Goal: Information Seeking & Learning: Learn about a topic

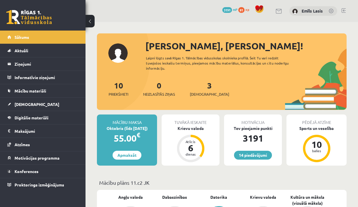
scroll to position [112, 0]
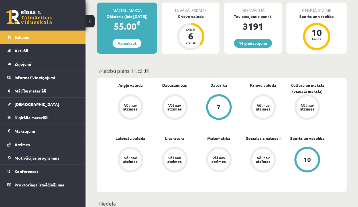
click at [35, 174] on link "Konferences" at bounding box center [42, 171] width 71 height 13
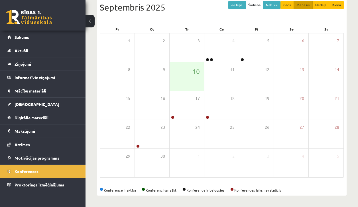
scroll to position [66, 0]
click at [63, 42] on link "Sākums" at bounding box center [42, 37] width 71 height 13
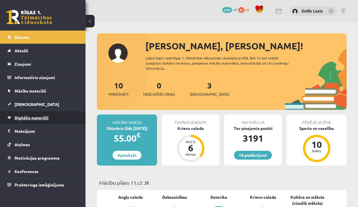
click at [40, 123] on link "Digitālie materiāli" at bounding box center [42, 117] width 71 height 13
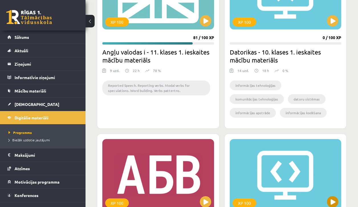
scroll to position [713, 0]
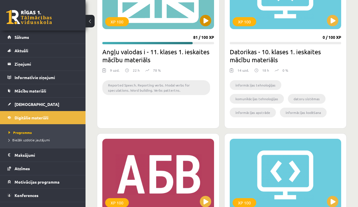
click at [207, 20] on button at bounding box center [205, 20] width 11 height 11
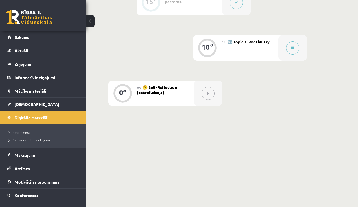
scroll to position [450, 0]
click at [289, 48] on button at bounding box center [292, 48] width 13 height 13
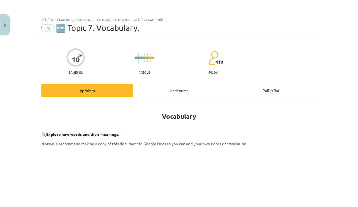
scroll to position [0, 0]
click at [6, 28] on button "Close" at bounding box center [5, 24] width 10 height 21
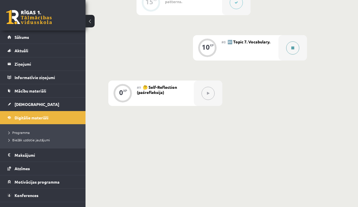
scroll to position [450, 0]
click at [287, 51] on button at bounding box center [292, 48] width 13 height 13
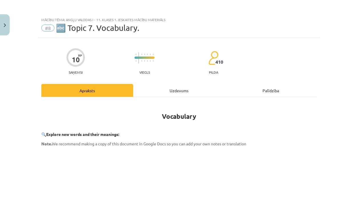
click at [217, 88] on div "Uzdevums" at bounding box center [179, 90] width 92 height 13
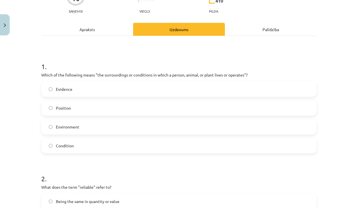
scroll to position [61, 0]
click at [92, 130] on label "Environment" at bounding box center [179, 127] width 274 height 14
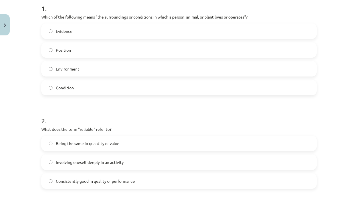
scroll to position [119, 0]
click at [98, 144] on span "Being the same in quantity or value" at bounding box center [88, 143] width 64 height 6
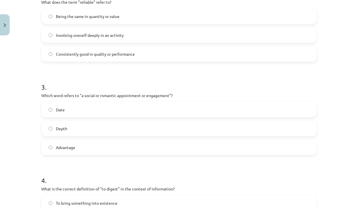
scroll to position [226, 0]
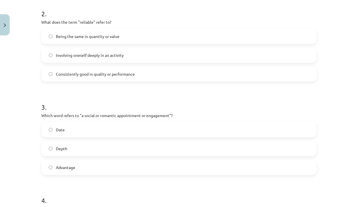
click at [104, 58] on label "Involving oneself deeply in an activity" at bounding box center [179, 55] width 274 height 14
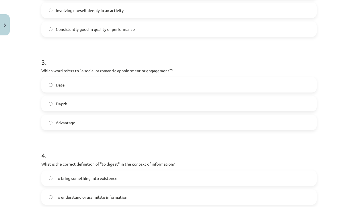
scroll to position [271, 0]
click at [112, 86] on label "Date" at bounding box center [179, 84] width 274 height 14
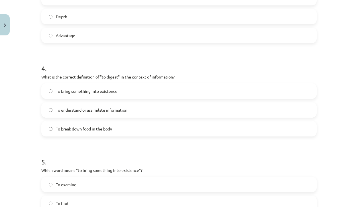
scroll to position [358, 0]
click at [130, 115] on label "To understand or assimilate information" at bounding box center [179, 109] width 274 height 14
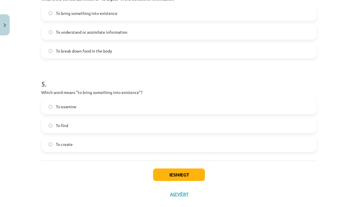
scroll to position [438, 0]
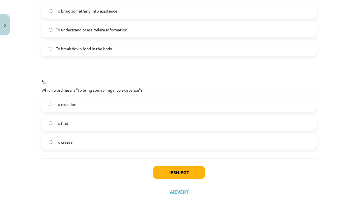
click at [96, 140] on label "To create" at bounding box center [179, 142] width 274 height 14
click at [173, 168] on button "Iesniegt" at bounding box center [179, 172] width 52 height 13
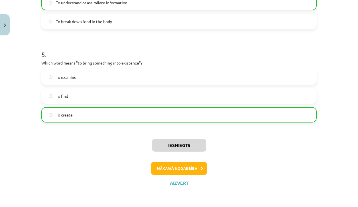
scroll to position [465, 0]
click at [187, 165] on button "Nākamā nodarbība" at bounding box center [179, 168] width 56 height 13
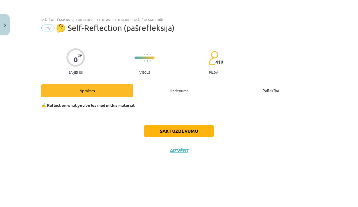
click at [176, 97] on hr at bounding box center [178, 97] width 275 height 0
click at [179, 92] on div "Uzdevums" at bounding box center [179, 90] width 92 height 13
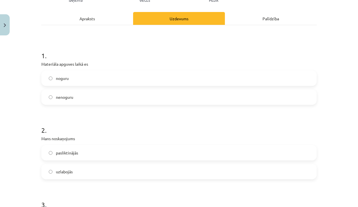
scroll to position [71, 0]
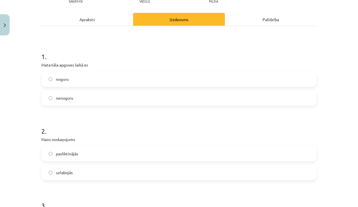
click at [105, 93] on label "nenoguru" at bounding box center [179, 98] width 274 height 14
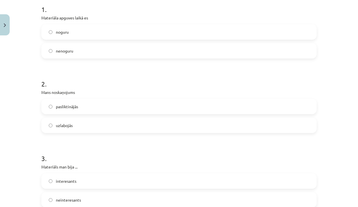
scroll to position [122, 0]
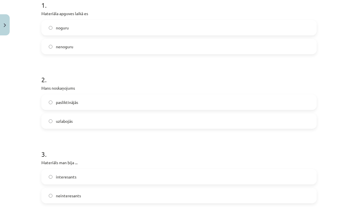
click at [82, 118] on label "uzlabojās" at bounding box center [179, 121] width 274 height 14
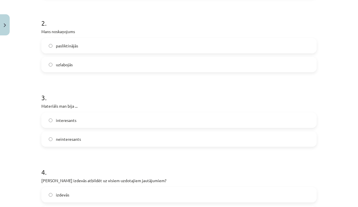
scroll to position [183, 0]
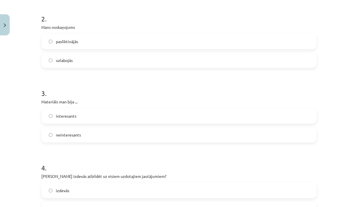
click at [82, 118] on label "interesants" at bounding box center [179, 116] width 274 height 14
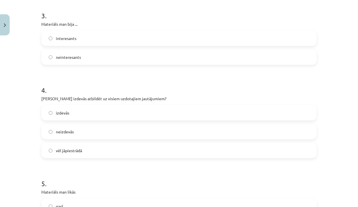
scroll to position [265, 0]
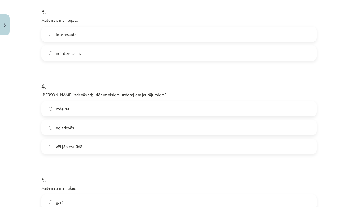
click at [132, 115] on label "izdevās" at bounding box center [179, 109] width 274 height 14
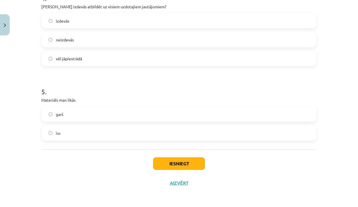
scroll to position [353, 0]
click at [103, 136] on label "īss" at bounding box center [179, 133] width 274 height 14
click at [188, 160] on button "Iesniegt" at bounding box center [179, 163] width 52 height 13
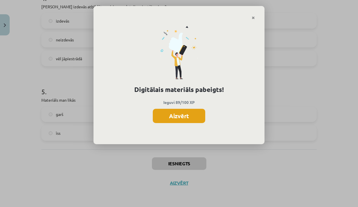
click at [174, 109] on button "Aizvērt" at bounding box center [179, 116] width 52 height 14
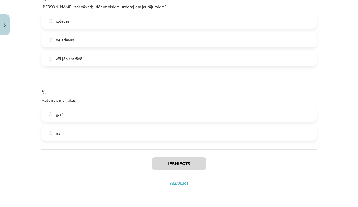
click at [187, 184] on button "Aizvērt" at bounding box center [179, 183] width 22 height 6
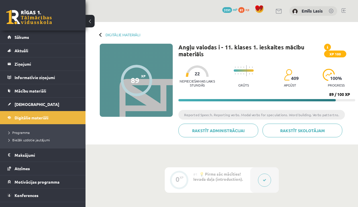
scroll to position [0, 0]
click at [113, 34] on link "Digitālie materiāli" at bounding box center [123, 35] width 35 height 4
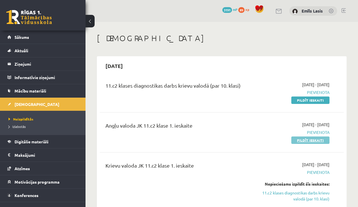
click at [303, 139] on link "Pildīt ieskaiti" at bounding box center [310, 139] width 38 height 7
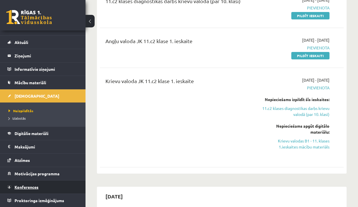
scroll to position [8, 0]
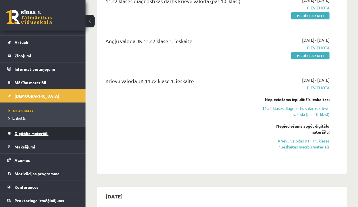
click at [44, 134] on span "Digitālie materiāli" at bounding box center [32, 133] width 34 height 5
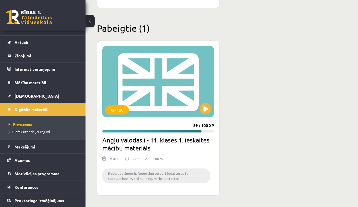
scroll to position [1014, 0]
click at [210, 113] on div "XP 100" at bounding box center [158, 81] width 112 height 71
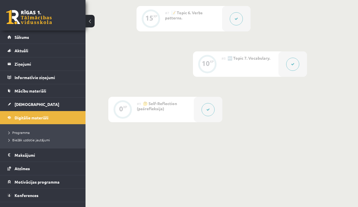
scroll to position [433, 0]
click at [37, 33] on link "Sākums" at bounding box center [42, 37] width 71 height 13
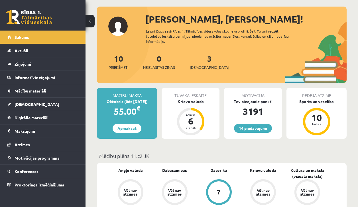
scroll to position [27, 0]
click at [53, 117] on link "Digitālie materiāli" at bounding box center [42, 117] width 71 height 13
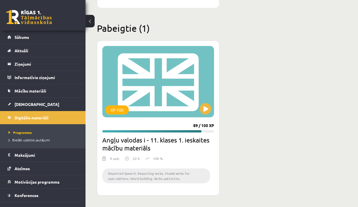
scroll to position [1013, 0]
click at [208, 110] on button at bounding box center [205, 108] width 11 height 11
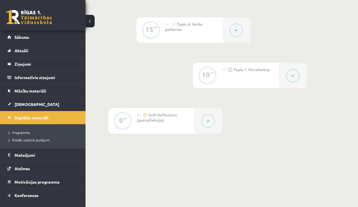
scroll to position [448, 0]
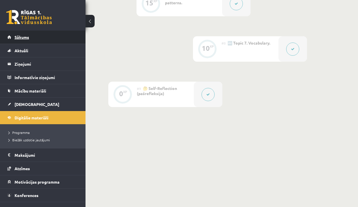
click at [60, 35] on link "Sākums" at bounding box center [42, 37] width 71 height 13
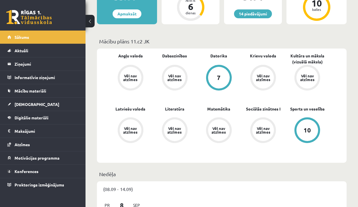
scroll to position [141, 0]
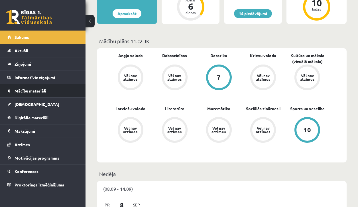
click at [44, 88] on span "Mācību materiāli" at bounding box center [31, 90] width 32 height 5
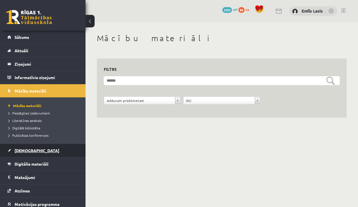
click at [38, 154] on link "[DEMOGRAPHIC_DATA]" at bounding box center [42, 150] width 71 height 13
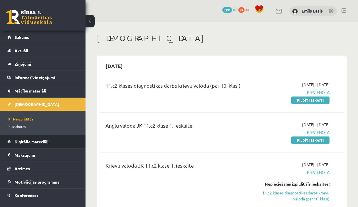
click at [64, 143] on link "Digitālie materiāli" at bounding box center [42, 141] width 71 height 13
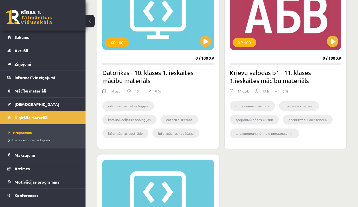
scroll to position [676, 0]
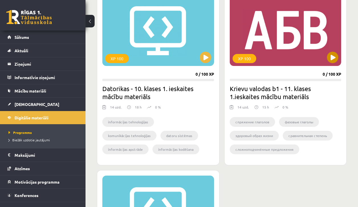
click at [332, 59] on button at bounding box center [332, 57] width 11 height 11
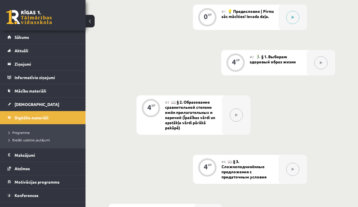
scroll to position [218, 0]
click at [300, 17] on div at bounding box center [293, 16] width 29 height 25
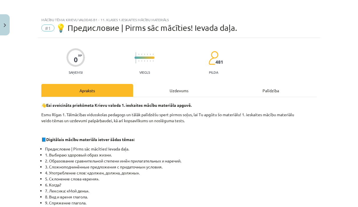
click at [166, 92] on div "Uzdevums" at bounding box center [179, 90] width 92 height 13
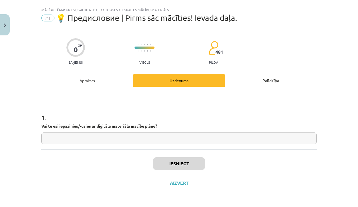
click at [142, 137] on input "text" at bounding box center [178, 138] width 275 height 12
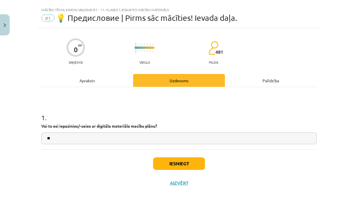
type input "**"
click at [196, 164] on button "Iesniegt" at bounding box center [179, 163] width 52 height 13
click at [182, 181] on button "Aizvērt" at bounding box center [179, 183] width 22 height 6
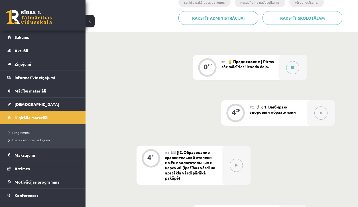
scroll to position [167, 0]
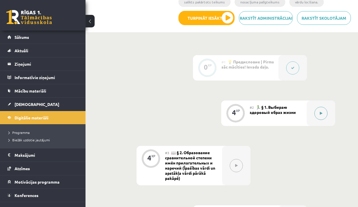
click at [312, 111] on div at bounding box center [321, 112] width 29 height 25
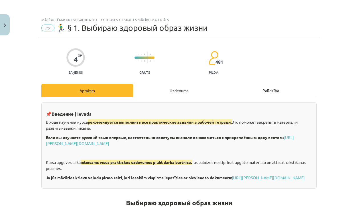
click at [183, 92] on div "Uzdevums" at bounding box center [179, 90] width 92 height 13
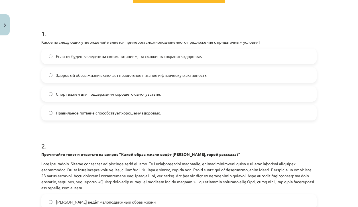
scroll to position [89, 0]
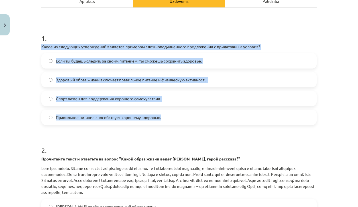
drag, startPoint x: 41, startPoint y: 47, endPoint x: 116, endPoint y: 123, distance: 106.1
click at [116, 123] on div "1 . Какое из следующих утверждений является примером сложноподчиненного предлож…" at bounding box center [178, 74] width 275 height 101
copy div "Какое из следующих утверждений является примером сложноподчиненного предложения…"
click at [75, 65] on label "Если ты будешь следить за своим питанием, ты сможешь сохранить здоровье." at bounding box center [179, 61] width 274 height 14
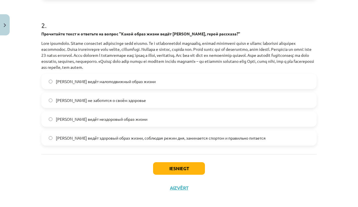
scroll to position [214, 0]
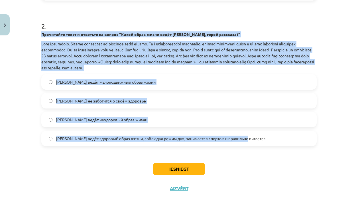
drag, startPoint x: 42, startPoint y: 35, endPoint x: 144, endPoint y: 144, distance: 149.5
click at [144, 143] on div "2 . Прочитайте текст и ответьте на вопрос "Какой образ жизни ведёт Олег, герой …" at bounding box center [178, 79] width 275 height 134
copy div "Прочитайте текст и ответьте на вопрос "Какой образ жизни ведёт Олег, герой расс…"
click at [19, 97] on div "Mācību tēma: Krievu valodas b1 - 11. klases 1.ieskaites mācību materiāls #2 🏃‍♂…" at bounding box center [179, 103] width 358 height 207
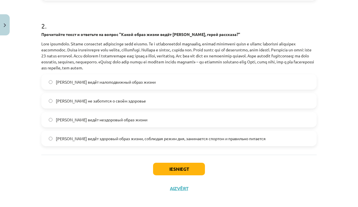
click at [131, 140] on span "Олег ведёт здоровый образ жизни, соблюдая режим дня, занимается спортом и прави…" at bounding box center [161, 138] width 210 height 6
click at [192, 169] on button "Iesniegt" at bounding box center [179, 169] width 52 height 13
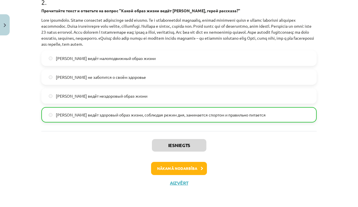
scroll to position [238, 0]
click at [190, 166] on button "Nākamā nodarbība" at bounding box center [179, 168] width 56 height 13
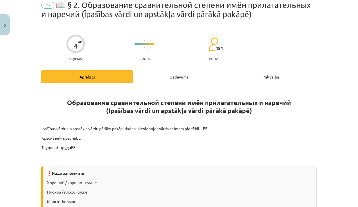
scroll to position [14, 0]
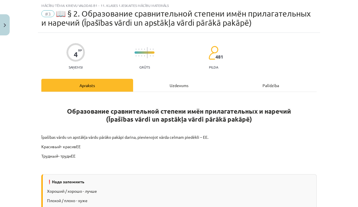
click at [195, 84] on div "Uzdevums" at bounding box center [179, 85] width 92 height 13
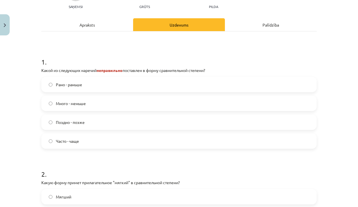
scroll to position [74, 0]
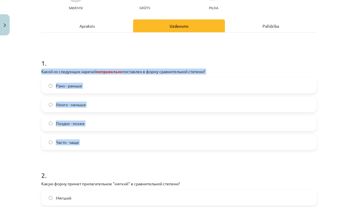
drag, startPoint x: 41, startPoint y: 72, endPoint x: 115, endPoint y: 166, distance: 119.4
click at [115, 166] on div "4 XP Saņemsi Grūts 481 pilda Apraksts Uzdevums Palīdzība 1 . Какой из следующих…" at bounding box center [179, 124] width 282 height 303
copy div "Какой из следующих наречий неправильно поставлен в форму сравнительной степени?…"
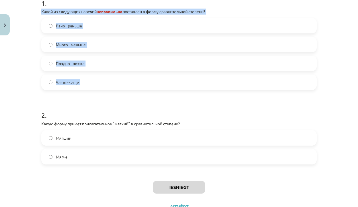
scroll to position [131, 0]
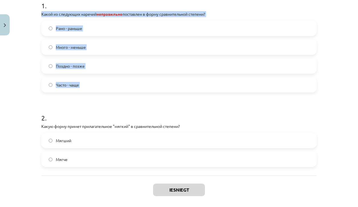
click at [98, 51] on label "Много - меньше" at bounding box center [179, 47] width 274 height 14
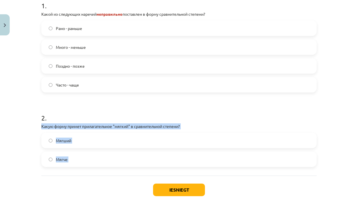
drag, startPoint x: 42, startPoint y: 125, endPoint x: 81, endPoint y: 181, distance: 68.2
click at [81, 181] on div "4 XP Saņemsi Grūts 481 pilda Apraksts Uzdevums Palīdzība 1 . Какой из следующих…" at bounding box center [179, 67] width 282 height 303
copy div "Какую форму примет прилагательное "мягкий" в сравнительной степени? Мягший Мягче"
click at [145, 163] on label "Мягче" at bounding box center [179, 159] width 274 height 14
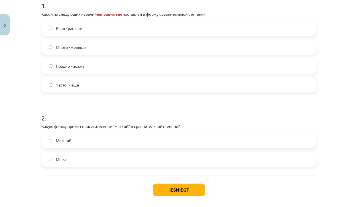
click at [187, 189] on button "Iesniegt" at bounding box center [179, 189] width 52 height 13
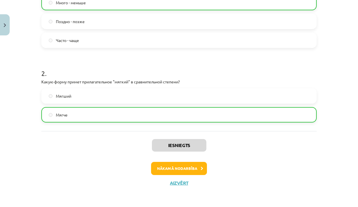
click at [194, 164] on button "Nākamā nodarbība" at bounding box center [179, 168] width 56 height 13
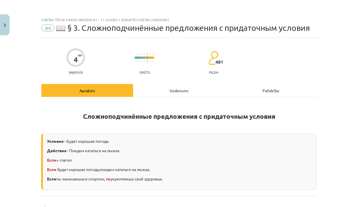
scroll to position [0, 0]
click at [164, 90] on div "Uzdevums" at bounding box center [179, 90] width 92 height 13
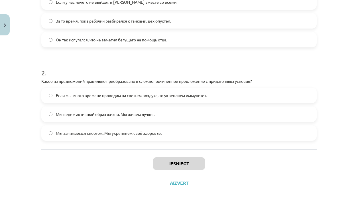
scroll to position [149, 0]
click at [184, 184] on button "Aizvērt" at bounding box center [179, 183] width 22 height 6
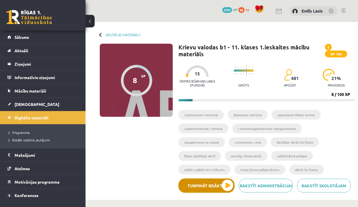
scroll to position [0, 0]
click at [29, 114] on link "Digitālie materiāli" at bounding box center [42, 117] width 71 height 13
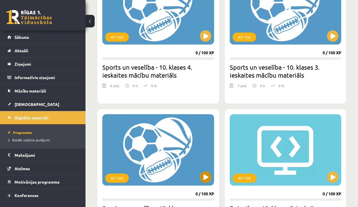
scroll to position [376, 0]
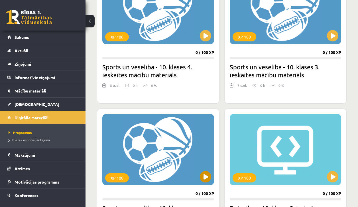
click at [201, 176] on button at bounding box center [205, 176] width 11 height 11
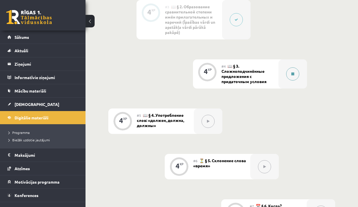
scroll to position [299, 0]
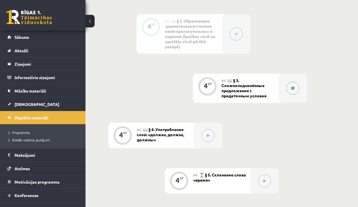
click at [285, 86] on div at bounding box center [293, 88] width 29 height 29
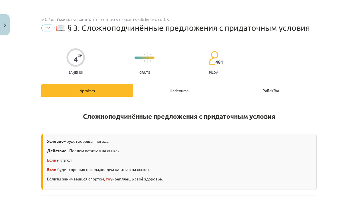
scroll to position [45, 0]
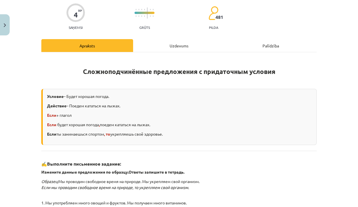
click at [190, 45] on div "Uzdevums" at bounding box center [179, 45] width 92 height 13
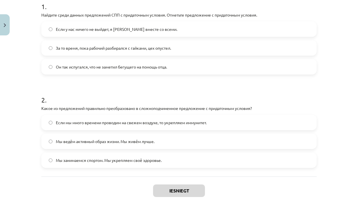
scroll to position [123, 0]
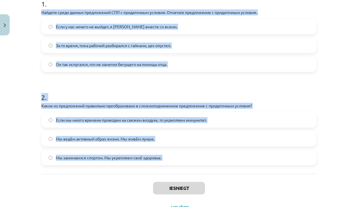
drag, startPoint x: 41, startPoint y: 12, endPoint x: 199, endPoint y: 180, distance: 231.0
click at [199, 180] on div "4 XP Saņemsi Grūts 481 pilda Apraksts Uzdevums Palīdzība 1 . Найдите среди данн…" at bounding box center [179, 65] width 282 height 303
copy form "Найдите среди данных предложений СПП с придаточным условия. Отметьте предложени…"
click at [88, 25] on span "Если у нас ничего не выйдет, я уеду вместе со всеми." at bounding box center [116, 27] width 121 height 6
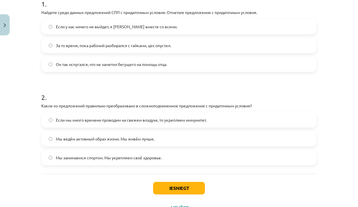
click at [98, 122] on span "Если мы много времени проводим на свежем воздухе, то укрепляем иммунитет." at bounding box center [131, 120] width 151 height 6
click at [190, 189] on button "Iesniegt" at bounding box center [179, 188] width 52 height 13
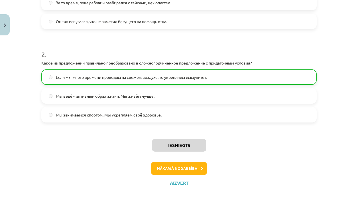
click at [167, 165] on button "Nākamā nodarbība" at bounding box center [179, 168] width 56 height 13
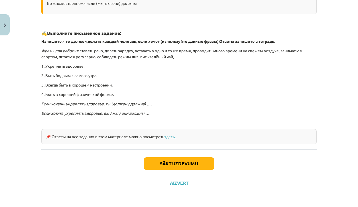
scroll to position [0, 0]
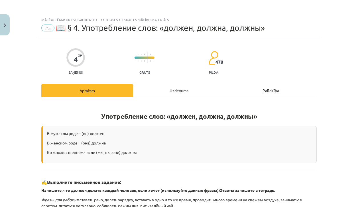
click at [174, 89] on div "Uzdevums" at bounding box center [179, 90] width 92 height 13
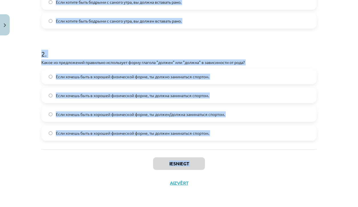
scroll to position [426, 0]
drag, startPoint x: 40, startPoint y: 27, endPoint x: 241, endPoint y: 149, distance: 234.4
click at [241, 149] on div "4 XP Saņemsi Grūts 478 pilda Apraksts Uzdevums Palīdzība 1 . Какой вариант прав…" at bounding box center [179, 22] width 282 height 340
copy form "1 . Какой вариант правильный для множественного числа? Если хотите быть бодрыми…"
click at [226, 43] on h1 "2 ." at bounding box center [178, 49] width 275 height 18
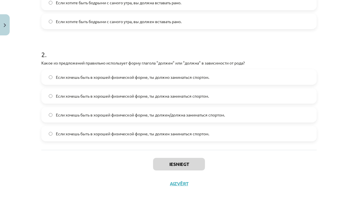
scroll to position [187, 0]
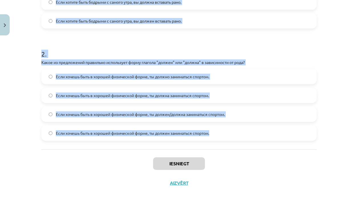
drag, startPoint x: 42, startPoint y: 26, endPoint x: 263, endPoint y: 139, distance: 247.6
click at [263, 139] on form "1 . Какой вариант правильный для множественного числа? Если хотите быть бодрыми…" at bounding box center [178, 34] width 275 height 213
copy form "1 . Какой вариант правильный для множественного числа? Если хотите быть бодрыми…"
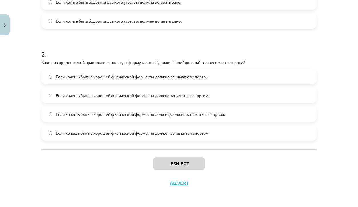
click at [45, 171] on div "Iesniegt Aizvērt" at bounding box center [178, 169] width 275 height 40
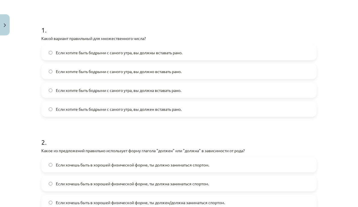
scroll to position [87, 0]
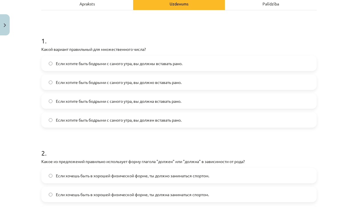
click at [172, 62] on span "Если хотите быть бодрыми с самого утра, вы должны вставать рано." at bounding box center [119, 63] width 127 height 6
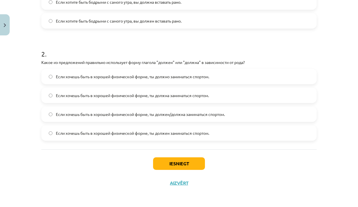
scroll to position [187, 0]
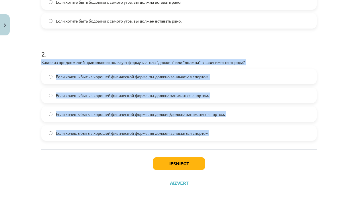
drag, startPoint x: 42, startPoint y: 62, endPoint x: 166, endPoint y: 140, distance: 146.4
click at [166, 140] on div "1 . Какой вариант правильный для множественного числа? Если хотите быть бодрыми…" at bounding box center [178, 30] width 275 height 238
copy div "Какое из предложений правильно использует форму глагола "должен" или "должна" в…"
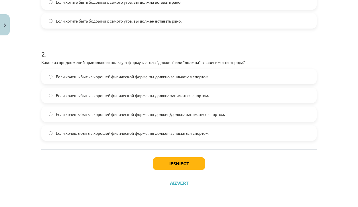
click at [224, 47] on h1 "2 ." at bounding box center [178, 49] width 275 height 18
click at [188, 108] on label "Если хочешь быть в хорошей физической форме, ты должен/должна заниматься спорто…" at bounding box center [179, 114] width 274 height 14
click at [186, 165] on button "Iesniegt" at bounding box center [179, 163] width 52 height 13
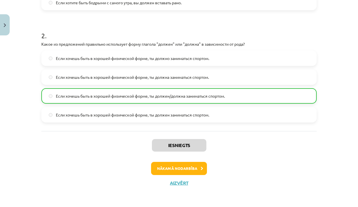
click at [186, 162] on button "Nākamā nodarbība" at bounding box center [179, 168] width 56 height 13
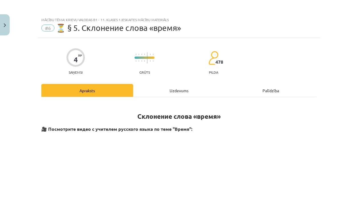
scroll to position [0, 0]
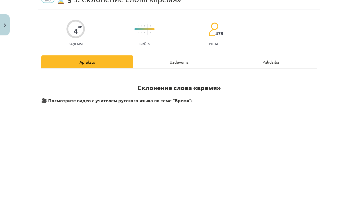
click at [177, 58] on div "Uzdevums" at bounding box center [179, 61] width 92 height 13
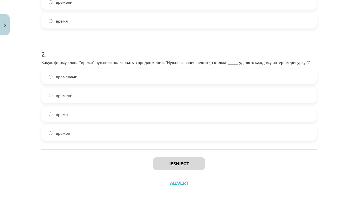
scroll to position [506, 0]
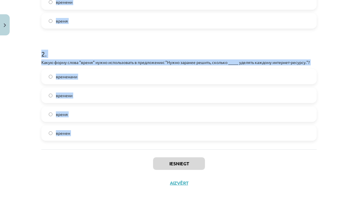
drag, startPoint x: 37, startPoint y: 26, endPoint x: 192, endPoint y: 153, distance: 200.0
click at [192, 153] on div "Mācību tēma: Krievu valodas b1 - 11. klases 1.ieskaites mācību materiāls #6 ⏳ §…" at bounding box center [179, 103] width 358 height 207
copy div "#6 ⏳ § 5. Склонение слова «время» 4 XP Saņemsi Grūts 478 pilda Apraksts Uzdevum…"
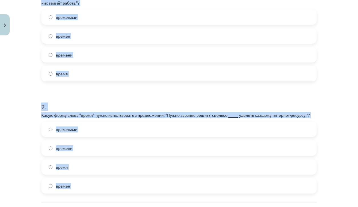
scroll to position [139, 0]
click at [98, 56] on label "времени" at bounding box center [179, 54] width 274 height 14
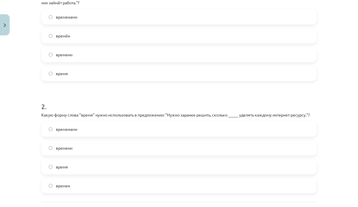
scroll to position [151, 0]
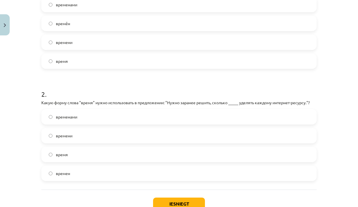
click at [76, 133] on label "времени" at bounding box center [179, 135] width 274 height 14
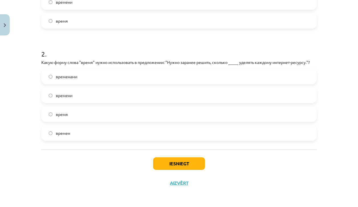
scroll to position [192, 0]
click at [192, 164] on button "Iesniegt" at bounding box center [179, 163] width 52 height 13
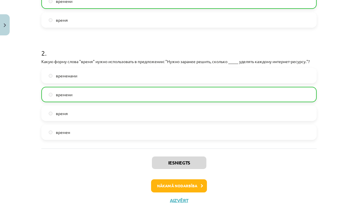
click at [191, 181] on button "Nākamā nodarbība" at bounding box center [179, 185] width 56 height 13
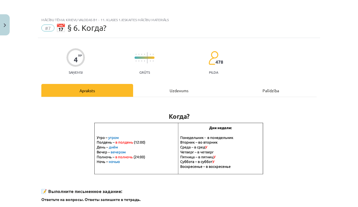
scroll to position [0, 0]
click at [153, 92] on div "Uzdevums" at bounding box center [179, 90] width 92 height 13
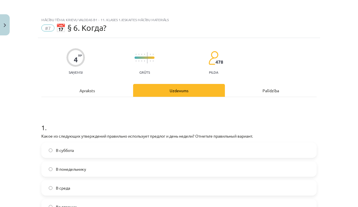
click at [123, 89] on div "Apraksts" at bounding box center [87, 90] width 92 height 13
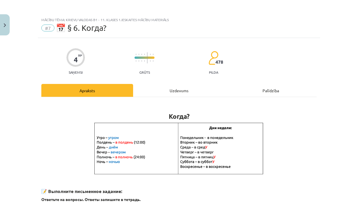
click at [181, 99] on div "Когда? 📝 Выполните письменное задание: Ответьте на вопросы. Ответы запишите в т…" at bounding box center [178, 187] width 275 height 180
click at [187, 88] on div "Uzdevums" at bounding box center [179, 90] width 92 height 13
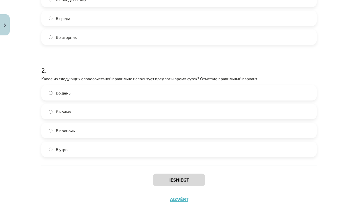
scroll to position [176, 0]
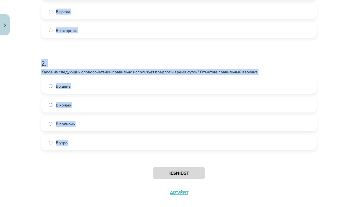
drag, startPoint x: 40, startPoint y: 13, endPoint x: 149, endPoint y: 163, distance: 185.1
click at [149, 163] on div "4 XP Saņemsi Grūts 478 pilda Apraksts Uzdevums Palīdzība 1 . Какое из следующих…" at bounding box center [179, 32] width 282 height 340
copy form "1 . Какое из следующих утверждений правильно использует предлог и день недели? …"
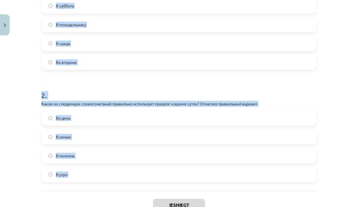
click at [102, 63] on label "Во вторник" at bounding box center [179, 62] width 274 height 14
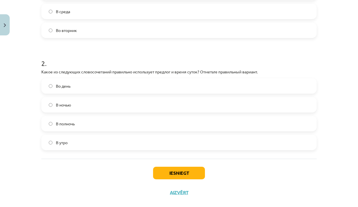
scroll to position [176, 0]
click at [108, 124] on label "В полночь" at bounding box center [179, 123] width 274 height 14
click at [197, 175] on button "Iesniegt" at bounding box center [179, 173] width 52 height 13
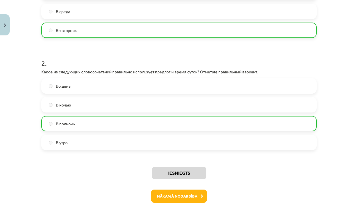
click at [200, 194] on button "Nākamā nodarbība" at bounding box center [179, 195] width 56 height 13
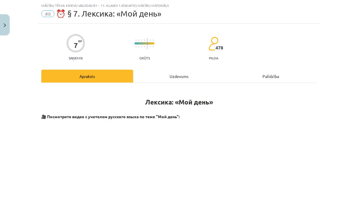
click at [190, 76] on div "Uzdevums" at bounding box center [179, 76] width 92 height 13
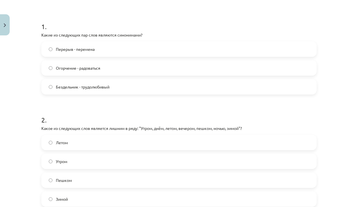
scroll to position [102, 0]
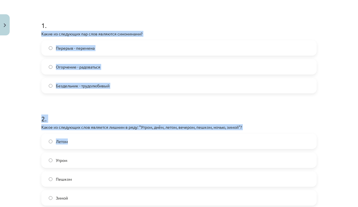
drag, startPoint x: 41, startPoint y: 35, endPoint x: 138, endPoint y: 145, distance: 147.1
click at [138, 146] on div "7 XP Saņemsi Grūts 478 pilda Apraksts Uzdevums Palīdzība 1 . Какие из следующих…" at bounding box center [179, 209] width 282 height 546
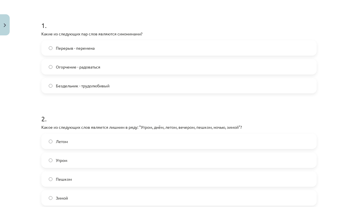
click at [38, 21] on div "7 XP Saņemsi Grūts 478 pilda Apraksts Uzdevums Palīdzība 1 . Какие из следующих…" at bounding box center [179, 209] width 282 height 546
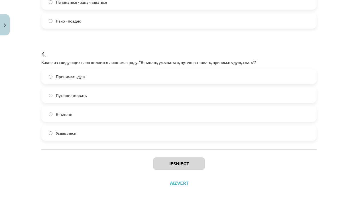
scroll to position [538, 0]
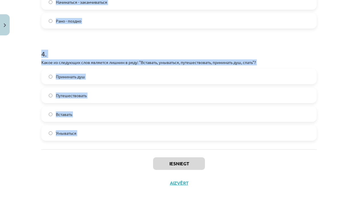
drag, startPoint x: 41, startPoint y: 22, endPoint x: 181, endPoint y: 150, distance: 189.7
copy form "1 . Какие из следующих пар слов являются синонимами? Перерыв - перемена Огорчен…"
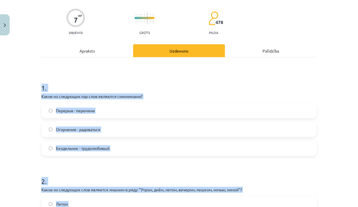
scroll to position [38, 0]
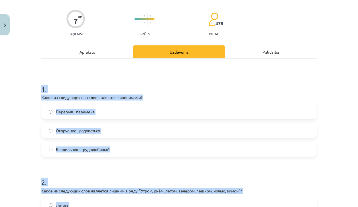
click at [97, 113] on label "Перерыв - перемена" at bounding box center [179, 111] width 274 height 14
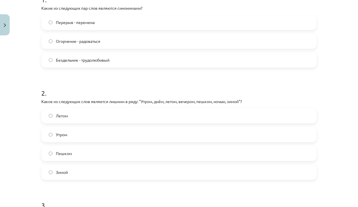
scroll to position [132, 0]
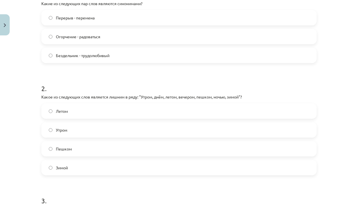
click at [72, 146] on label "Пешком" at bounding box center [179, 148] width 274 height 14
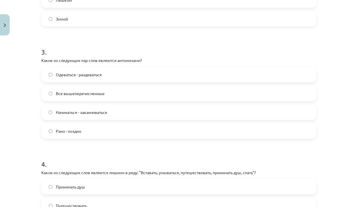
scroll to position [281, 0]
click at [109, 91] on label "Все вышеперечисленные" at bounding box center [179, 93] width 274 height 14
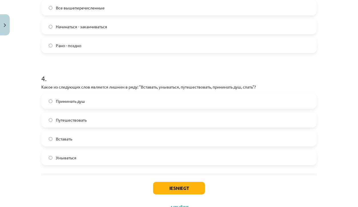
scroll to position [368, 0]
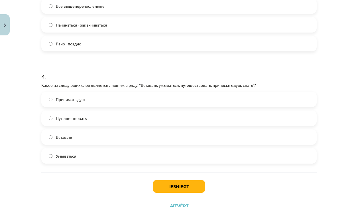
click at [91, 120] on label "Путешествовать" at bounding box center [179, 118] width 274 height 14
click at [184, 188] on button "Iesniegt" at bounding box center [179, 186] width 52 height 13
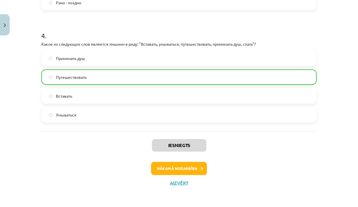
click at [196, 172] on button "Nākamā nodarbība" at bounding box center [179, 168] width 56 height 13
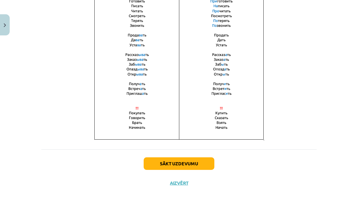
click at [179, 182] on button "Aizvērt" at bounding box center [179, 183] width 22 height 6
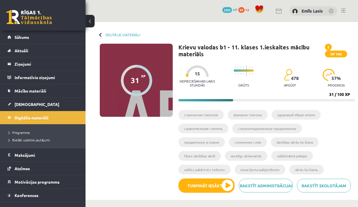
scroll to position [0, 0]
click at [58, 122] on link "Digitālie materiāli" at bounding box center [42, 117] width 71 height 13
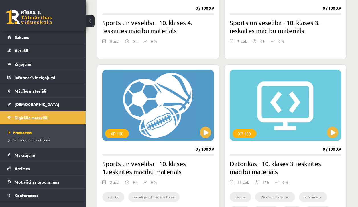
scroll to position [507, 0]
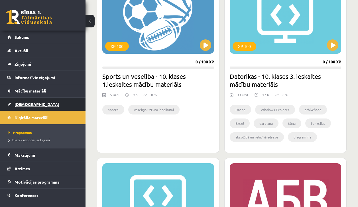
click at [30, 104] on span "[DEMOGRAPHIC_DATA]" at bounding box center [37, 104] width 45 height 5
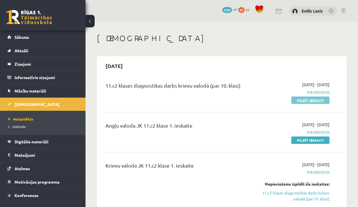
click at [306, 99] on link "Pildīt ieskaiti" at bounding box center [310, 99] width 38 height 7
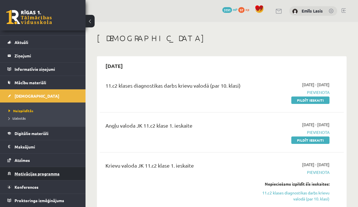
scroll to position [8, 0]
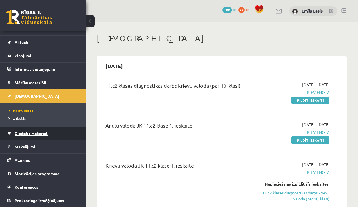
click at [52, 133] on link "Digitālie materiāli" at bounding box center [42, 133] width 71 height 13
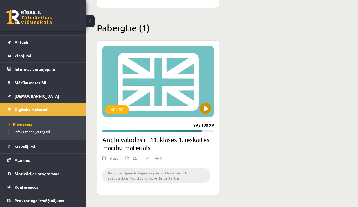
scroll to position [1014, 0]
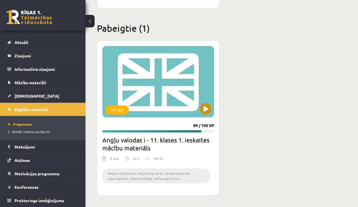
click at [209, 113] on button at bounding box center [205, 108] width 11 height 11
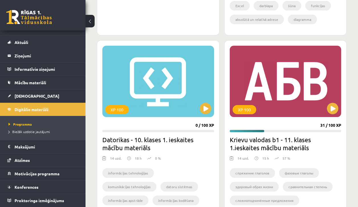
scroll to position [625, 0]
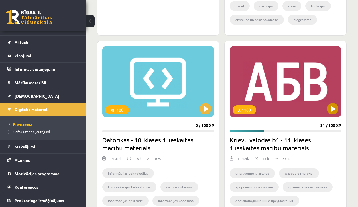
click at [336, 107] on button at bounding box center [332, 108] width 11 height 11
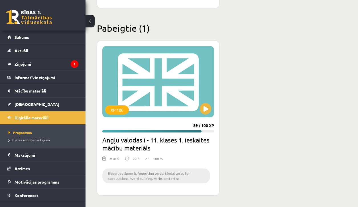
scroll to position [1014, 0]
click at [25, 38] on span "Sākums" at bounding box center [22, 37] width 15 height 5
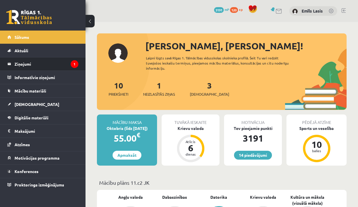
click at [3, 67] on li "Ziņojumi 1" at bounding box center [43, 64] width 86 height 14
click at [27, 58] on legend "Ziņojumi 1" at bounding box center [47, 63] width 64 height 13
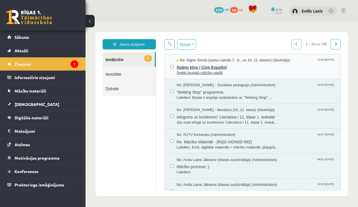
click at [290, 62] on span "No: Signe Sirmā (spāņu valoda 7., 8., un 10.,11. klases) (Skolotājs)" at bounding box center [233, 60] width 113 height 5
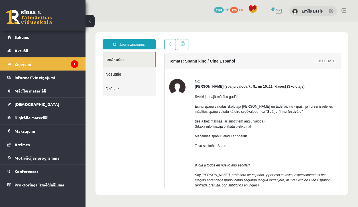
click at [37, 64] on legend "Ziņojumi 1" at bounding box center [47, 63] width 64 height 13
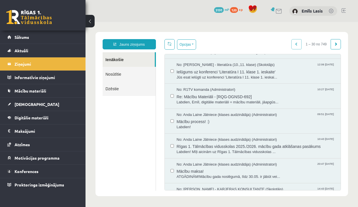
scroll to position [49, 0]
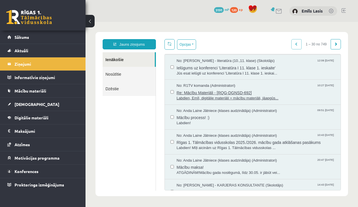
click at [288, 87] on div "No: R1TV komanda (Administratori) 10:27 08/09/2025" at bounding box center [256, 85] width 159 height 5
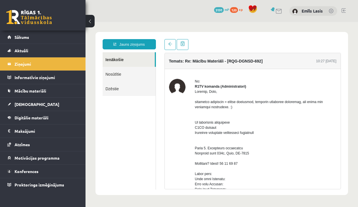
scroll to position [0, 0]
click at [32, 63] on legend "Ziņojumi 1" at bounding box center [47, 63] width 64 height 13
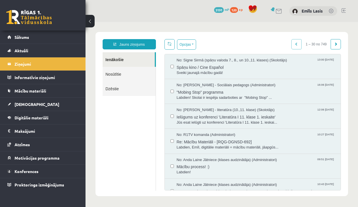
click at [245, 28] on body "Jauns ziņojums Ienākošie Nosūtītie Dzēstie ********* ********* ******* Opcijas …" at bounding box center [222, 114] width 273 height 184
click at [210, 94] on span ""Mobing Stop" programma" at bounding box center [256, 91] width 159 height 7
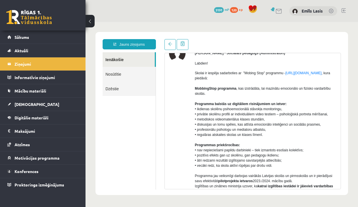
scroll to position [33, 0]
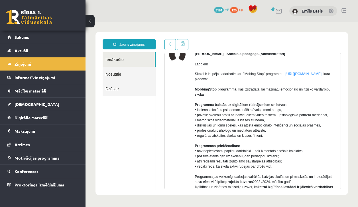
click at [279, 94] on p "Skolai ir iespēja sadarboties ar "Mobing Stop" programmu - https://mobbingstop.…" at bounding box center [266, 135] width 142 height 128
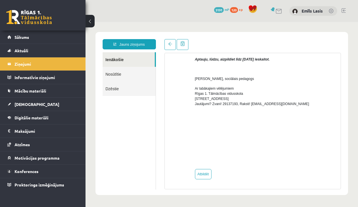
scroll to position [225, 0]
click at [52, 32] on link "Sākums" at bounding box center [42, 37] width 71 height 13
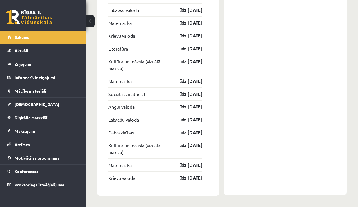
scroll to position [871, 0]
click at [54, 103] on link "[DEMOGRAPHIC_DATA]" at bounding box center [42, 104] width 71 height 13
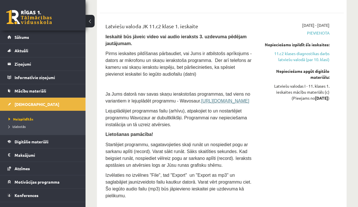
scroll to position [787, 0]
click at [307, 58] on link "11.c2 klases diagnostikas darbs latviešu valodā (par 10. klasi)" at bounding box center [295, 57] width 69 height 12
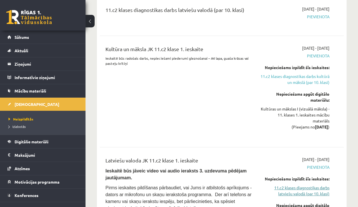
click at [307, 189] on link "11.c2 klases diagnostikas darbs latviešu valodā (par 10. klasi)" at bounding box center [295, 191] width 69 height 12
click at [306, 193] on link "11.c2 klases diagnostikas darbs latviešu valodā (par 10. klasi)" at bounding box center [295, 191] width 69 height 12
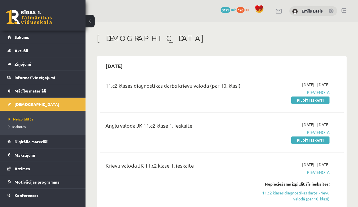
scroll to position [0, 0]
click at [313, 100] on link "Pildīt ieskaiti" at bounding box center [310, 99] width 38 height 7
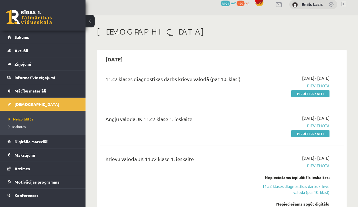
scroll to position [33, 0]
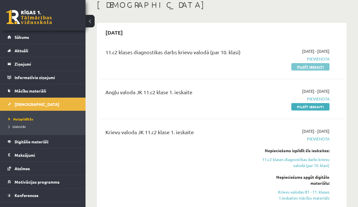
click at [313, 65] on link "Pildīt ieskaiti" at bounding box center [310, 66] width 38 height 7
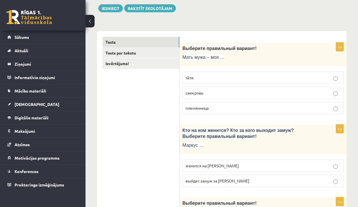
scroll to position [70, 0]
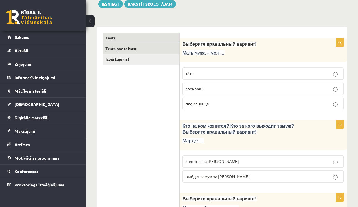
click at [153, 49] on link "Tests par tekstu" at bounding box center [141, 48] width 77 height 11
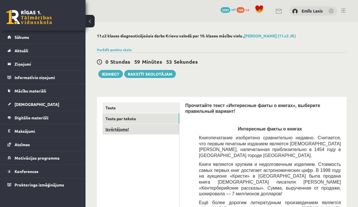
scroll to position [0, 0]
click at [143, 129] on link "Izvērtējums!" at bounding box center [141, 129] width 77 height 11
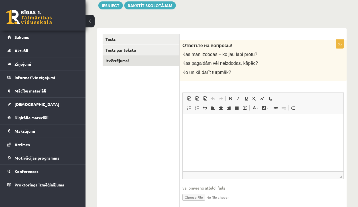
scroll to position [66, 0]
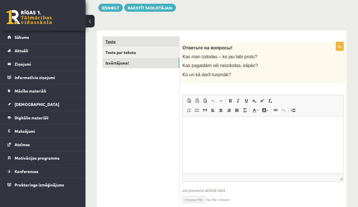
click at [153, 45] on link "Tests" at bounding box center [141, 41] width 77 height 11
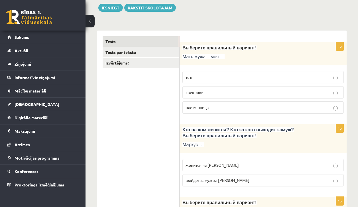
scroll to position [78, 0]
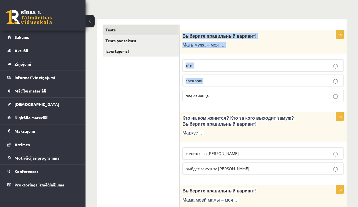
drag, startPoint x: 184, startPoint y: 35, endPoint x: 206, endPoint y: 105, distance: 73.5
click at [204, 102] on div "1p Выберите правильный вариант! Мать мужа – моя … тётя свекровь племянница" at bounding box center [263, 68] width 167 height 76
click at [181, 37] on div "Выберите правильный вариант! Мать мужа – моя …" at bounding box center [263, 42] width 167 height 24
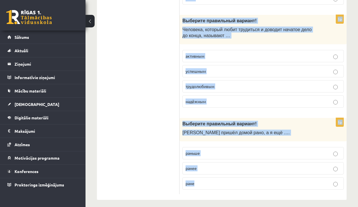
scroll to position [1882, 0]
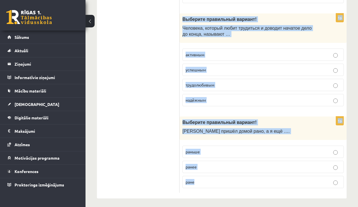
drag, startPoint x: 183, startPoint y: 34, endPoint x: 242, endPoint y: 199, distance: 175.7
copy form "Loremips dolorsitam consect! Adip elit – sed … doei temporin utlaboreet 6d Mag …"
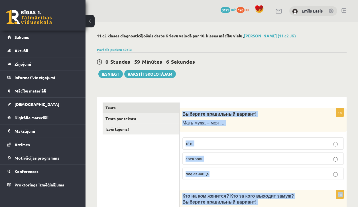
scroll to position [0, 0]
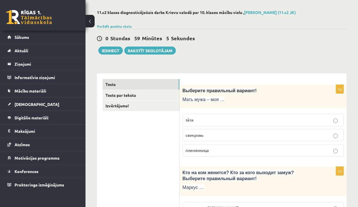
scroll to position [38, 0]
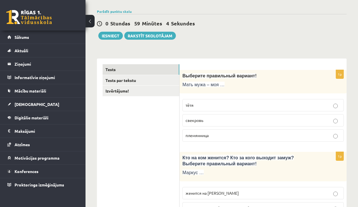
click at [209, 116] on label "свекровь" at bounding box center [263, 120] width 161 height 12
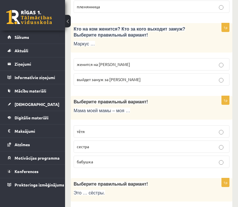
scroll to position [190, 0]
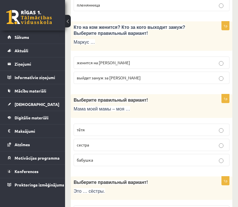
click at [160, 63] on p "женится на [PERSON_NAME]" at bounding box center [151, 63] width 149 height 6
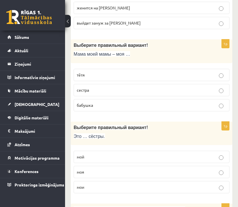
scroll to position [253, 0]
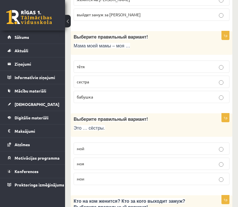
click at [109, 99] on label "бабушка" at bounding box center [152, 97] width 156 height 12
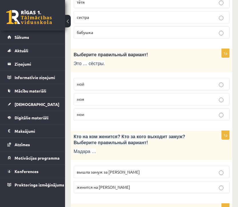
scroll to position [319, 0]
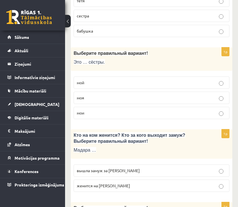
click at [102, 110] on p "мои" at bounding box center [151, 113] width 149 height 6
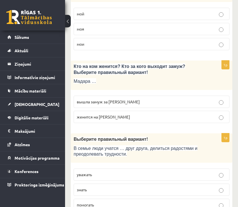
scroll to position [390, 0]
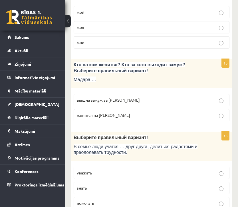
click at [125, 97] on p "вышла замуж за [PERSON_NAME]" at bounding box center [151, 100] width 149 height 6
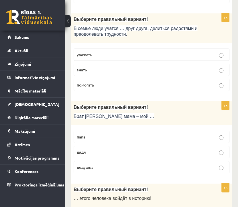
scroll to position [509, 0]
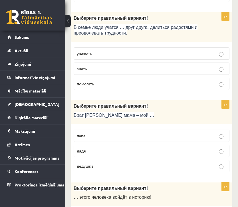
click at [106, 84] on p "помогать" at bounding box center [151, 84] width 149 height 6
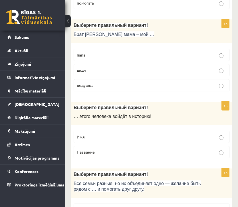
scroll to position [601, 0]
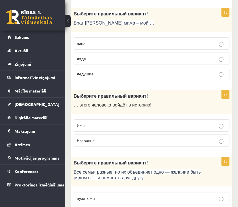
click at [107, 56] on p "дядя" at bounding box center [151, 59] width 149 height 6
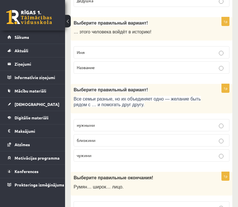
scroll to position [674, 0]
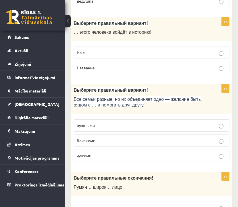
click at [108, 53] on label "Имя" at bounding box center [152, 52] width 156 height 12
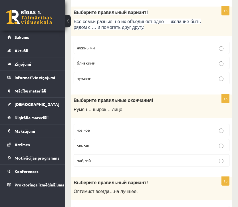
scroll to position [751, 0]
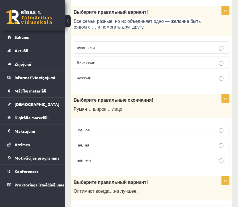
click at [104, 60] on p "близкими" at bounding box center [151, 63] width 149 height 6
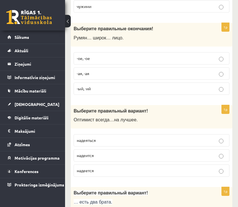
scroll to position [824, 0]
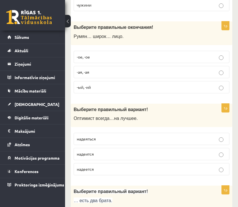
click at [96, 54] on p "-ое, -ое" at bounding box center [151, 57] width 149 height 6
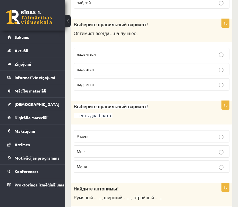
scroll to position [909, 0]
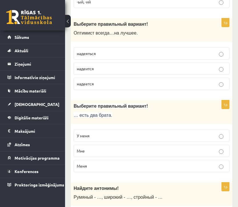
click at [104, 81] on p "надеется" at bounding box center [151, 84] width 149 height 6
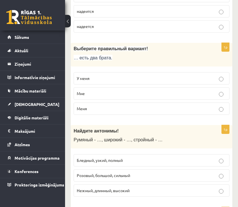
scroll to position [967, 0]
click at [104, 75] on p "У меня" at bounding box center [151, 78] width 149 height 6
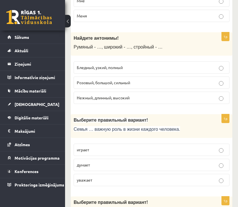
scroll to position [1058, 0]
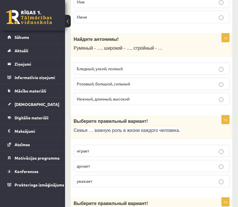
click at [116, 62] on label "Бледный, узкий, полный" at bounding box center [152, 68] width 156 height 12
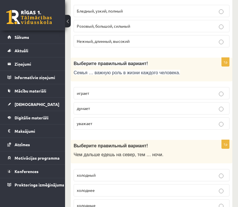
scroll to position [1118, 0]
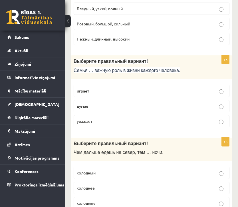
click at [127, 85] on label "играет" at bounding box center [152, 91] width 156 height 12
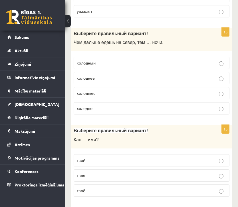
scroll to position [1227, 0]
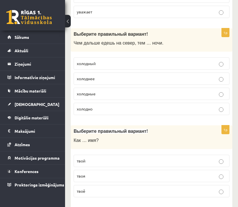
click at [118, 76] on p "холоднее" at bounding box center [151, 79] width 149 height 6
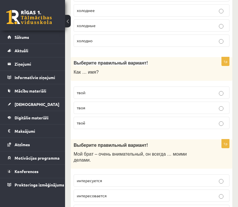
scroll to position [1295, 0]
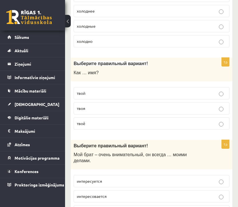
click at [103, 120] on p "твоё" at bounding box center [151, 123] width 149 height 6
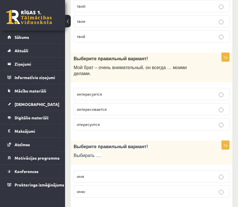
scroll to position [1383, 0]
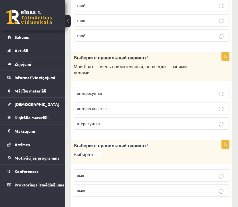
click at [112, 90] on p "интересуется" at bounding box center [151, 93] width 149 height 6
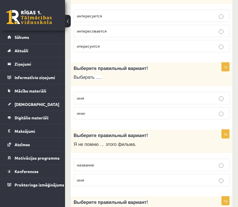
scroll to position [1461, 0]
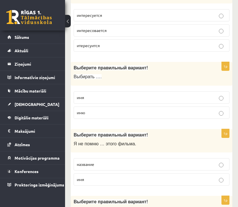
click at [109, 94] on label "имя" at bounding box center [152, 97] width 156 height 12
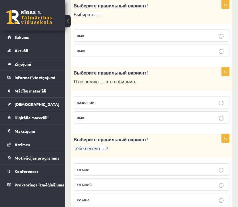
scroll to position [1522, 0]
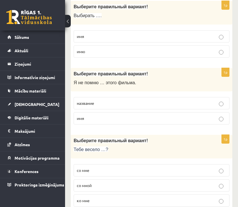
click at [109, 97] on label "название" at bounding box center [152, 103] width 156 height 12
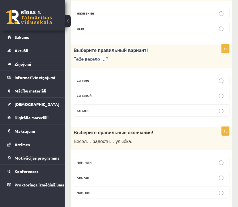
scroll to position [1614, 0]
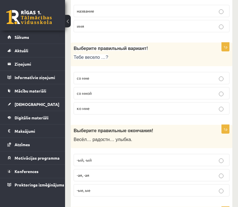
click at [111, 90] on p "со мной" at bounding box center [151, 93] width 149 height 6
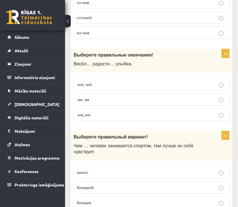
scroll to position [1689, 0]
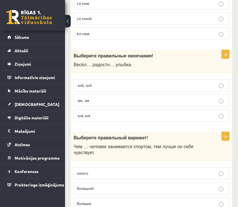
click at [98, 97] on p "-ая, -ая" at bounding box center [151, 100] width 149 height 6
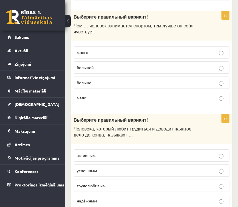
scroll to position [1810, 0]
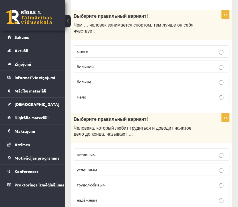
click at [110, 79] on p "больше" at bounding box center [151, 82] width 149 height 6
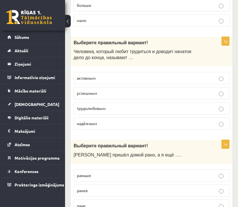
scroll to position [1888, 0]
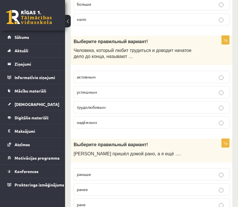
click at [102, 104] on span "трудолюбивым" at bounding box center [91, 106] width 29 height 5
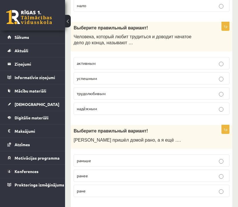
scroll to position [1901, 0]
click at [103, 158] on p "раньше" at bounding box center [151, 161] width 149 height 6
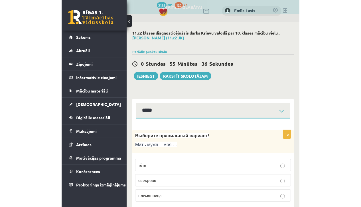
scroll to position [0, 0]
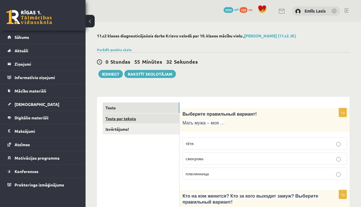
click at [119, 115] on link "Tests par tekstu" at bounding box center [141, 118] width 77 height 11
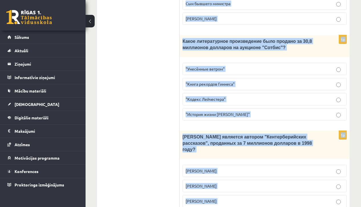
scroll to position [687, 0]
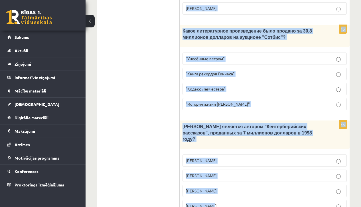
drag, startPoint x: 186, startPoint y: 105, endPoint x: 321, endPoint y: 213, distance: 173.6
copy form "Loremipsum dolor «Sitametcon adipi e seddoe», temporin utlaboreet dolorem! Aliq…"
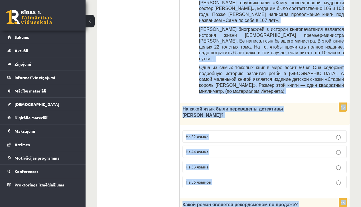
scroll to position [329, 0]
click at [221, 149] on p "На 44 языка" at bounding box center [265, 152] width 158 height 6
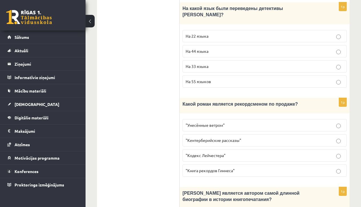
scroll to position [431, 0]
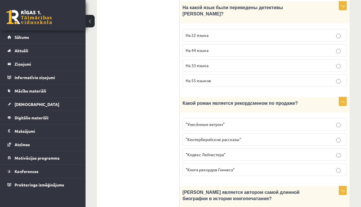
click at [260, 118] on label ""Унесённые ветром"" at bounding box center [265, 124] width 164 height 12
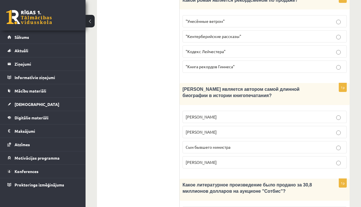
scroll to position [545, 0]
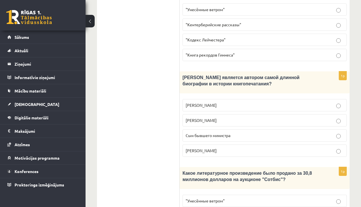
click at [226, 133] on span "Сын бывшего министра" at bounding box center [208, 135] width 45 height 5
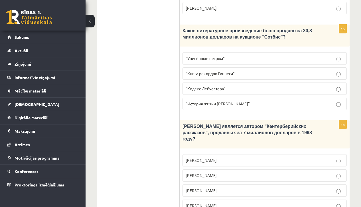
scroll to position [687, 0]
click at [233, 86] on p ""Кодекс Лейчестера"" at bounding box center [265, 89] width 158 height 6
click at [207, 188] on p "[PERSON_NAME]" at bounding box center [265, 191] width 158 height 6
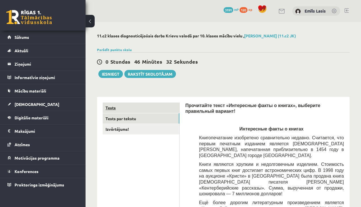
scroll to position [0, 0]
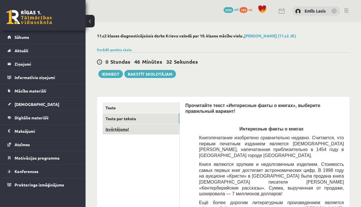
click at [142, 125] on link "Izvērtējums!" at bounding box center [141, 129] width 77 height 11
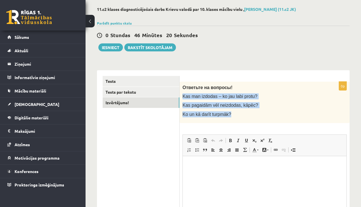
drag, startPoint x: 183, startPoint y: 94, endPoint x: 283, endPoint y: 121, distance: 104.1
click at [283, 121] on div "Ответьте на вопросы! Kas man izdodas – ko jau labi protu? Kas pagaidām vēl neiz…" at bounding box center [265, 102] width 170 height 41
copy div "Kas man izdodas – ko jau labi protu? Kas pagaidām vēl neizdodas, kāpēc? Ko un k…"
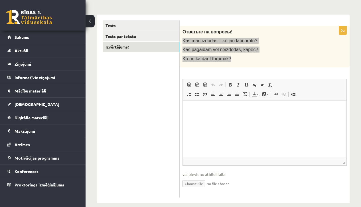
scroll to position [82, 0]
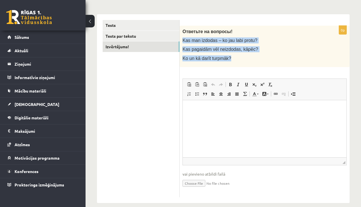
click at [179, 130] on ul "Tests Tests par tekstu Izvērtējums!" at bounding box center [141, 108] width 77 height 177
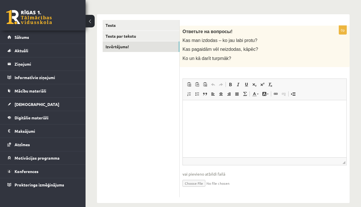
click at [273, 110] on p "Rich Text Editor, wiswyg-editor-user-answer-47024774300020" at bounding box center [265, 109] width 152 height 6
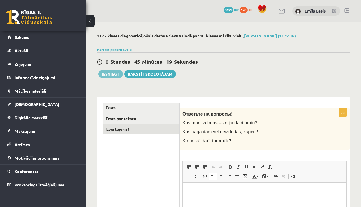
scroll to position [0, 0]
click at [113, 75] on button "Iesniegt" at bounding box center [110, 74] width 25 height 8
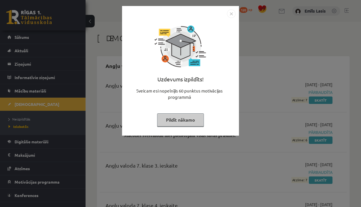
click at [231, 12] on img "Close" at bounding box center [231, 13] width 9 height 9
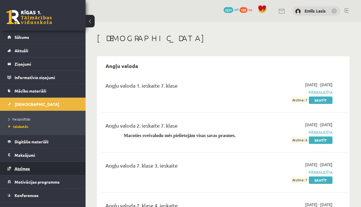
click at [26, 172] on link "Atzīmes" at bounding box center [42, 168] width 71 height 13
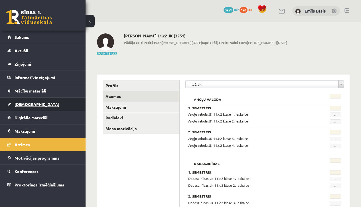
click at [31, 106] on span "[DEMOGRAPHIC_DATA]" at bounding box center [37, 104] width 45 height 5
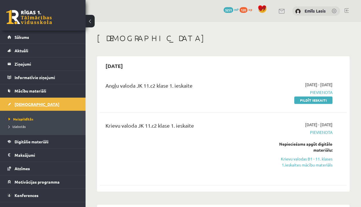
click at [37, 102] on link "[DEMOGRAPHIC_DATA]" at bounding box center [42, 104] width 71 height 13
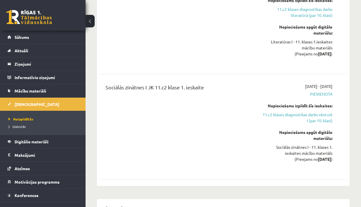
scroll to position [330, 0]
click at [15, 125] on span "Izlabotās" at bounding box center [17, 126] width 17 height 5
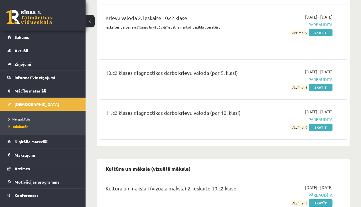
scroll to position [4278, 0]
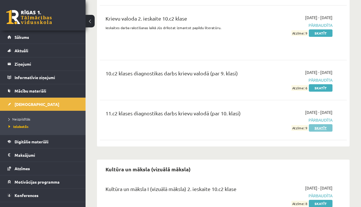
click at [323, 124] on link "Skatīt" at bounding box center [321, 127] width 24 height 7
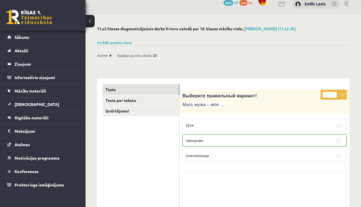
scroll to position [11, 0]
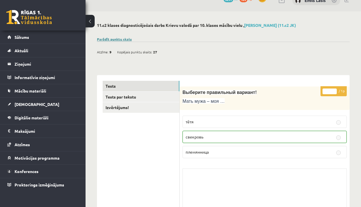
click at [116, 37] on link "Parādīt punktu skalu" at bounding box center [114, 39] width 35 height 5
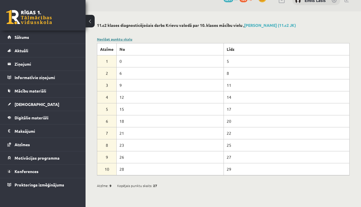
click at [116, 37] on link "Noslēpt punktu skalu" at bounding box center [114, 39] width 35 height 5
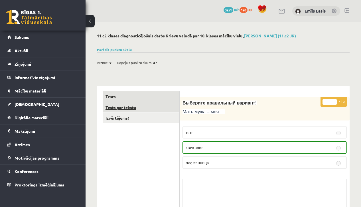
scroll to position [0, 0]
click at [144, 112] on link "Tests par tekstu" at bounding box center [141, 107] width 77 height 11
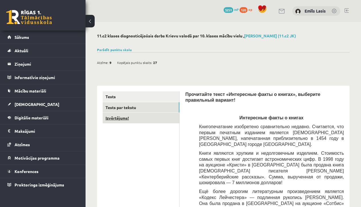
click at [165, 120] on link "Izvērtējums!" at bounding box center [141, 118] width 77 height 11
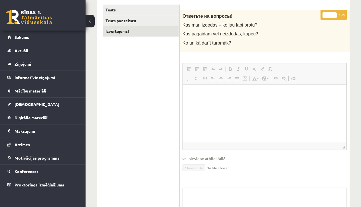
scroll to position [86, 0]
click at [148, 17] on link "Tests par tekstu" at bounding box center [141, 21] width 77 height 11
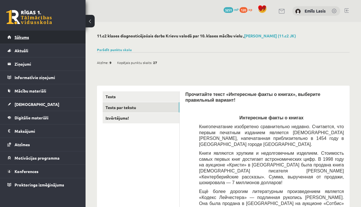
scroll to position [0, 0]
click at [15, 39] on link "Sākums" at bounding box center [42, 37] width 71 height 13
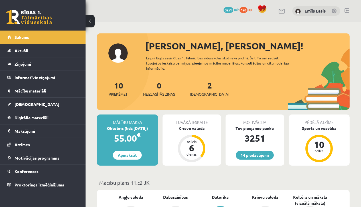
click at [261, 158] on link "14 piedāvājumi" at bounding box center [255, 155] width 38 height 9
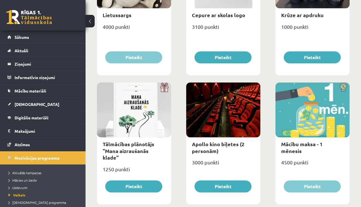
scroll to position [141, 0]
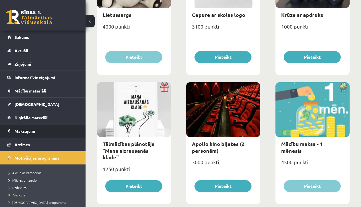
click at [38, 128] on legend "Maksājumi 0" at bounding box center [47, 130] width 64 height 13
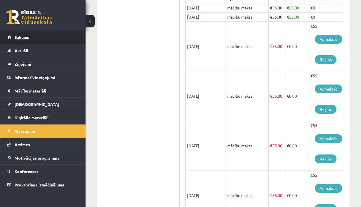
click at [62, 40] on link "Sākums" at bounding box center [42, 37] width 71 height 13
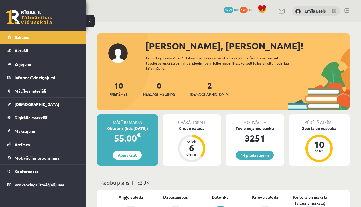
click at [259, 101] on div "10 Priekšmeti 0 Neizlasītās ziņas 2 Ieskaites" at bounding box center [223, 94] width 253 height 31
